Goal: Information Seeking & Learning: Check status

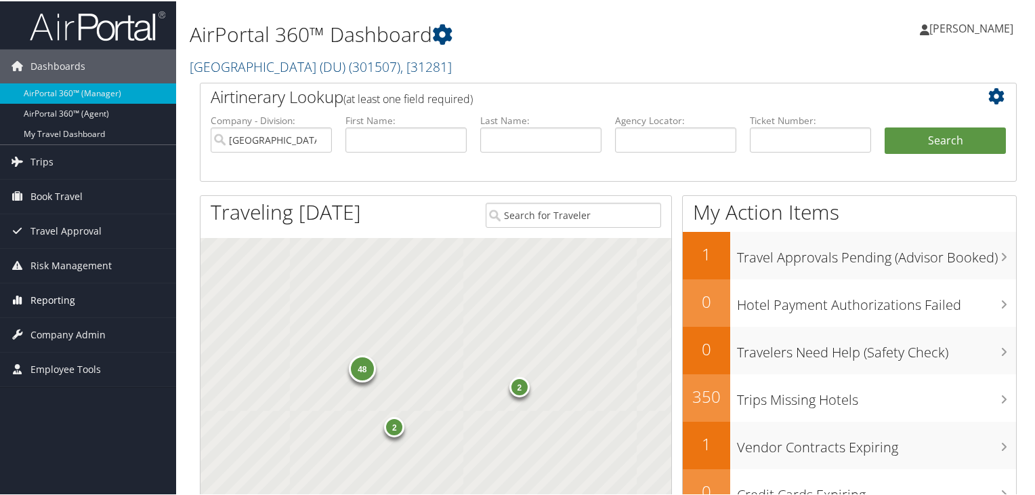
click at [68, 299] on span "Reporting" at bounding box center [52, 299] width 45 height 34
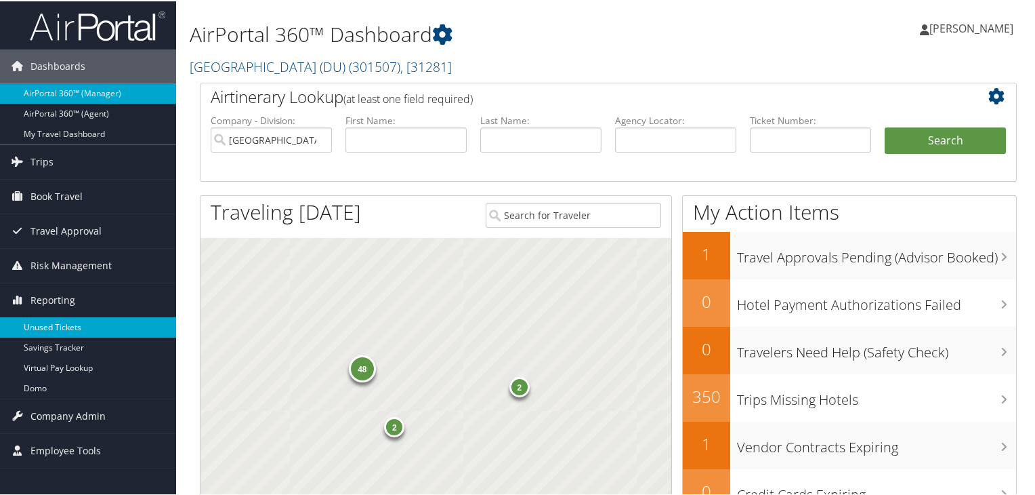
click at [66, 326] on link "Unused Tickets" at bounding box center [88, 326] width 176 height 20
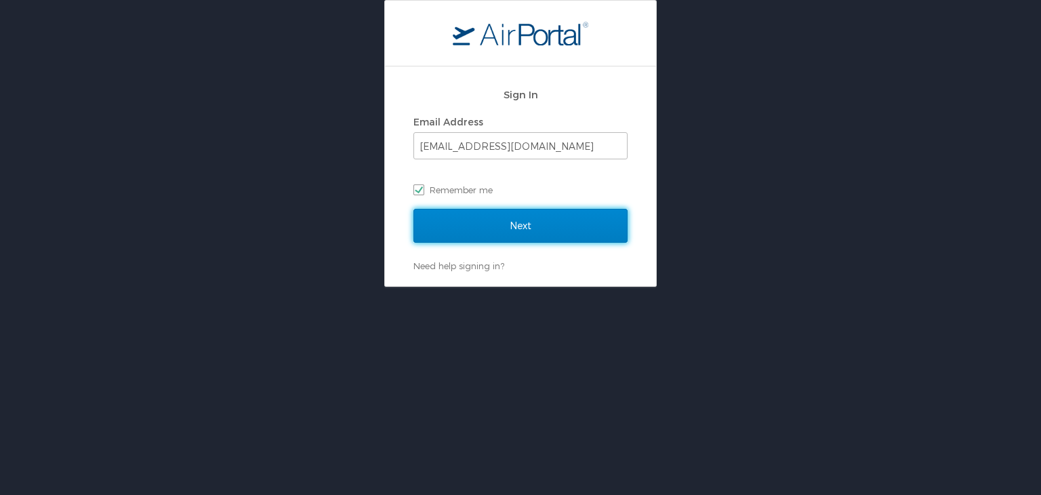
click at [571, 224] on input "Next" at bounding box center [520, 226] width 214 height 34
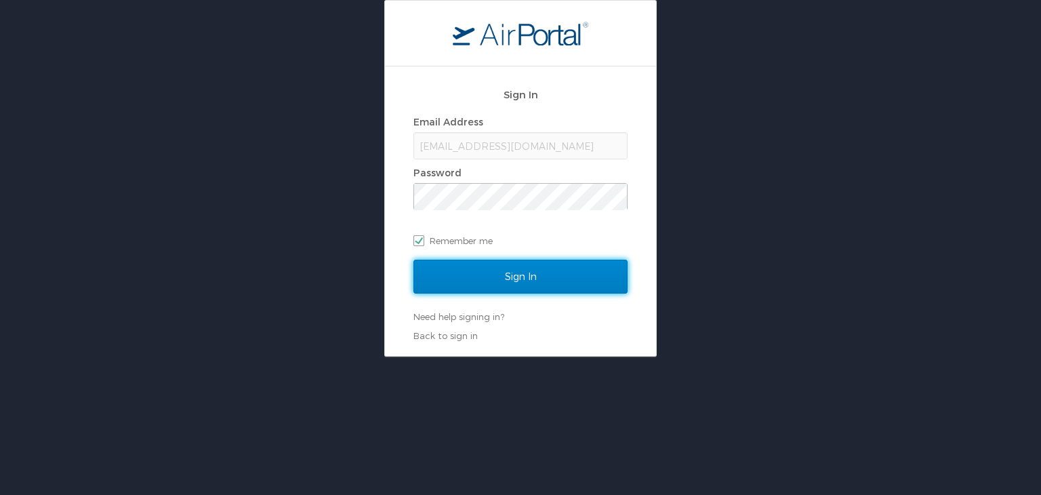
click at [531, 282] on input "Sign In" at bounding box center [520, 276] width 214 height 34
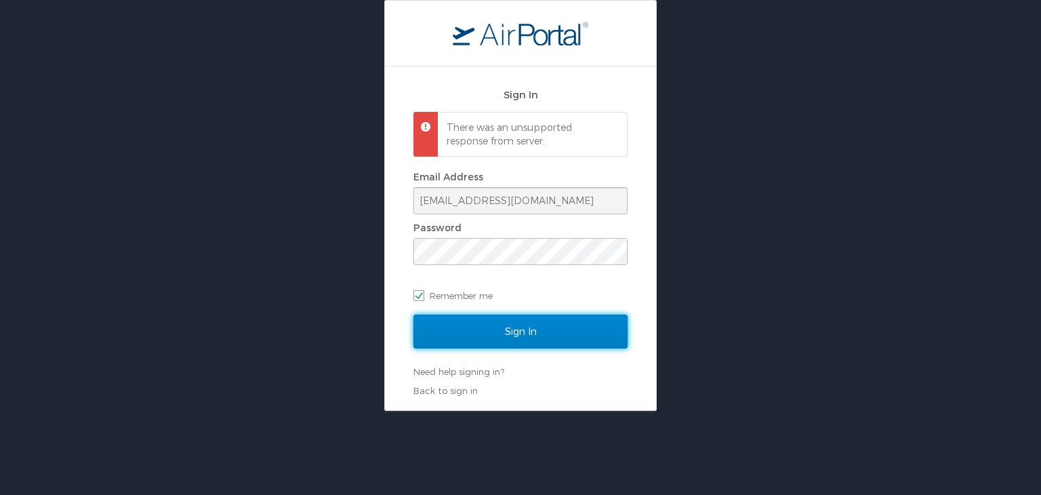
click at [533, 335] on input "Sign In" at bounding box center [520, 331] width 214 height 34
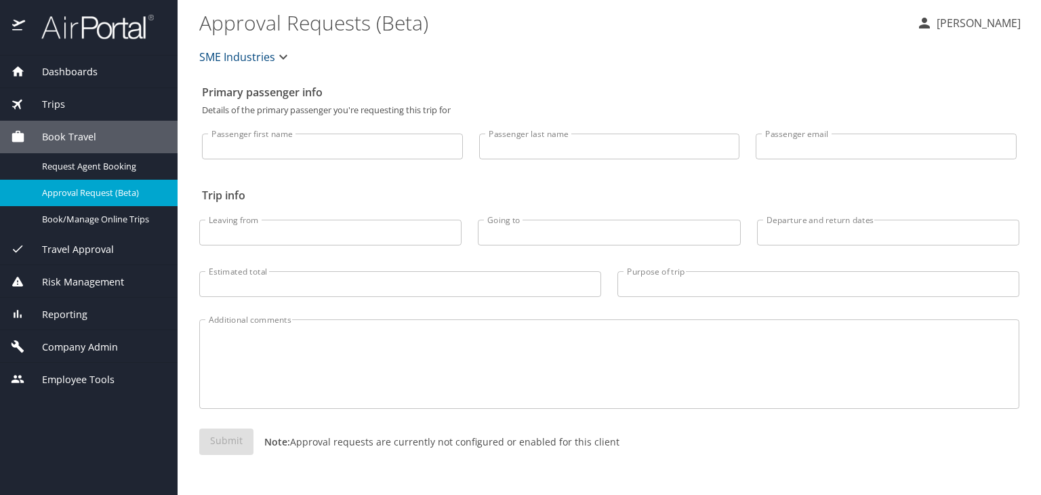
click at [68, 283] on span "Risk Management" at bounding box center [74, 281] width 99 height 15
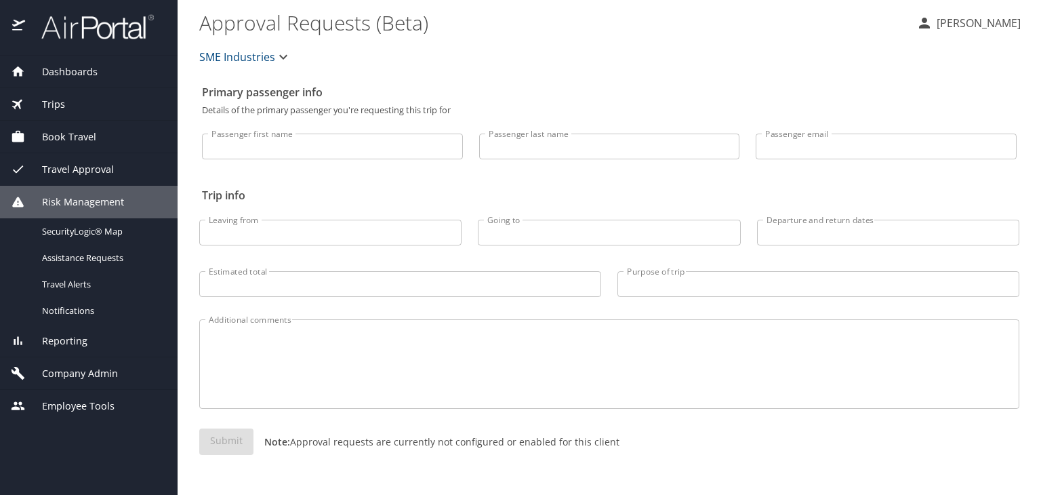
click at [76, 343] on span "Reporting" at bounding box center [56, 340] width 62 height 15
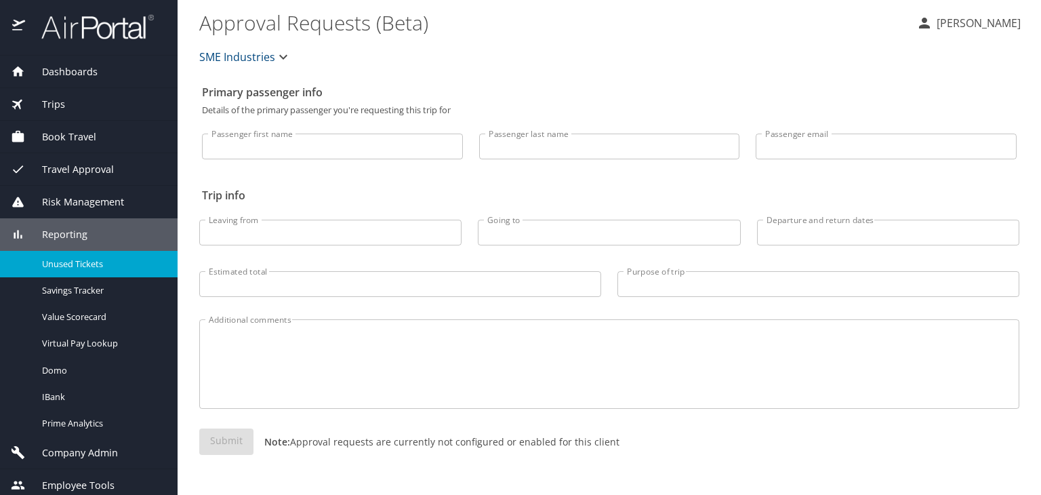
click at [85, 264] on span "Unused Tickets" at bounding box center [101, 263] width 119 height 13
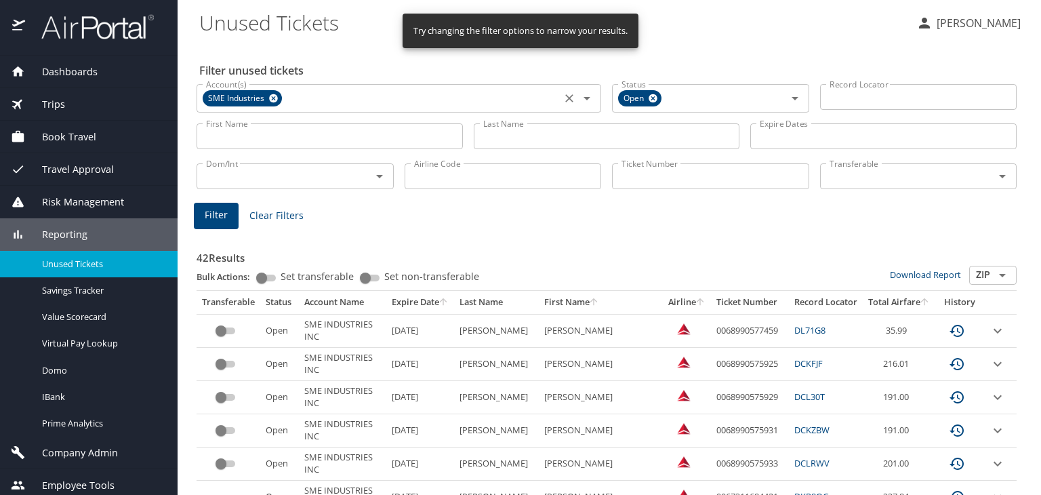
click at [274, 98] on icon at bounding box center [273, 98] width 9 height 9
click at [652, 98] on icon at bounding box center [652, 98] width 9 height 9
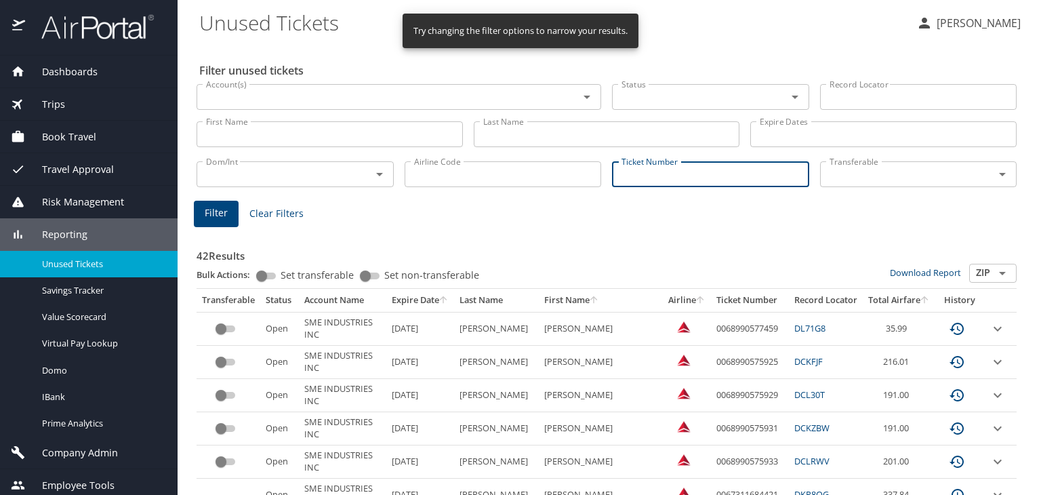
click at [633, 174] on input "Ticket Number" at bounding box center [710, 174] width 197 height 26
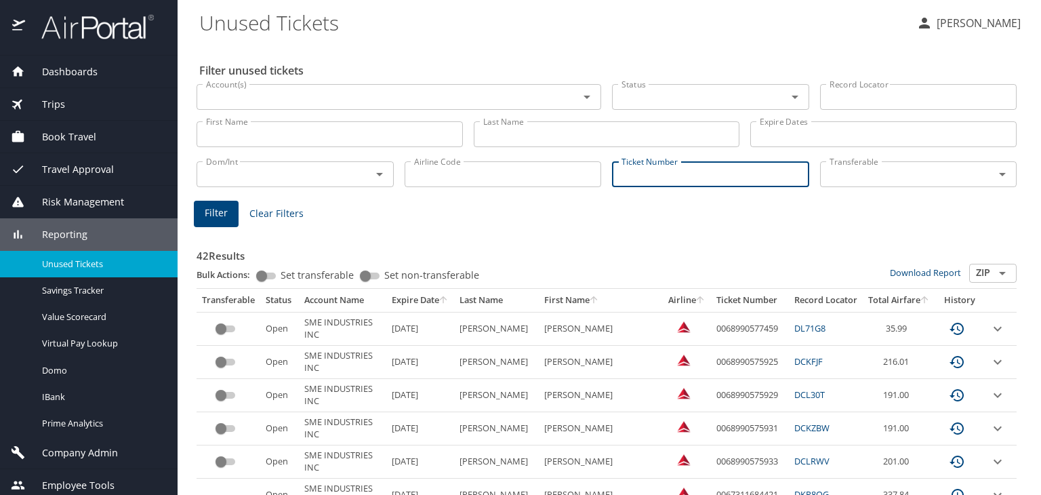
paste input "0167141630939"
type input "0167141630939"
click at [215, 216] on span "Filter" at bounding box center [216, 213] width 23 height 17
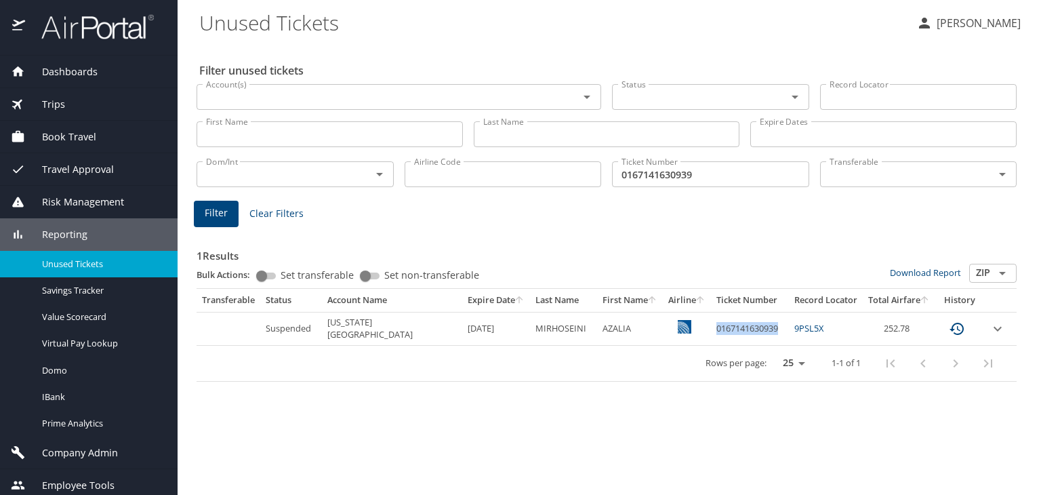
drag, startPoint x: 712, startPoint y: 328, endPoint x: 778, endPoint y: 331, distance: 66.5
click at [778, 331] on td "0167141630939" at bounding box center [750, 328] width 78 height 33
copy td "0167141630939"
